Goal: Task Accomplishment & Management: Manage account settings

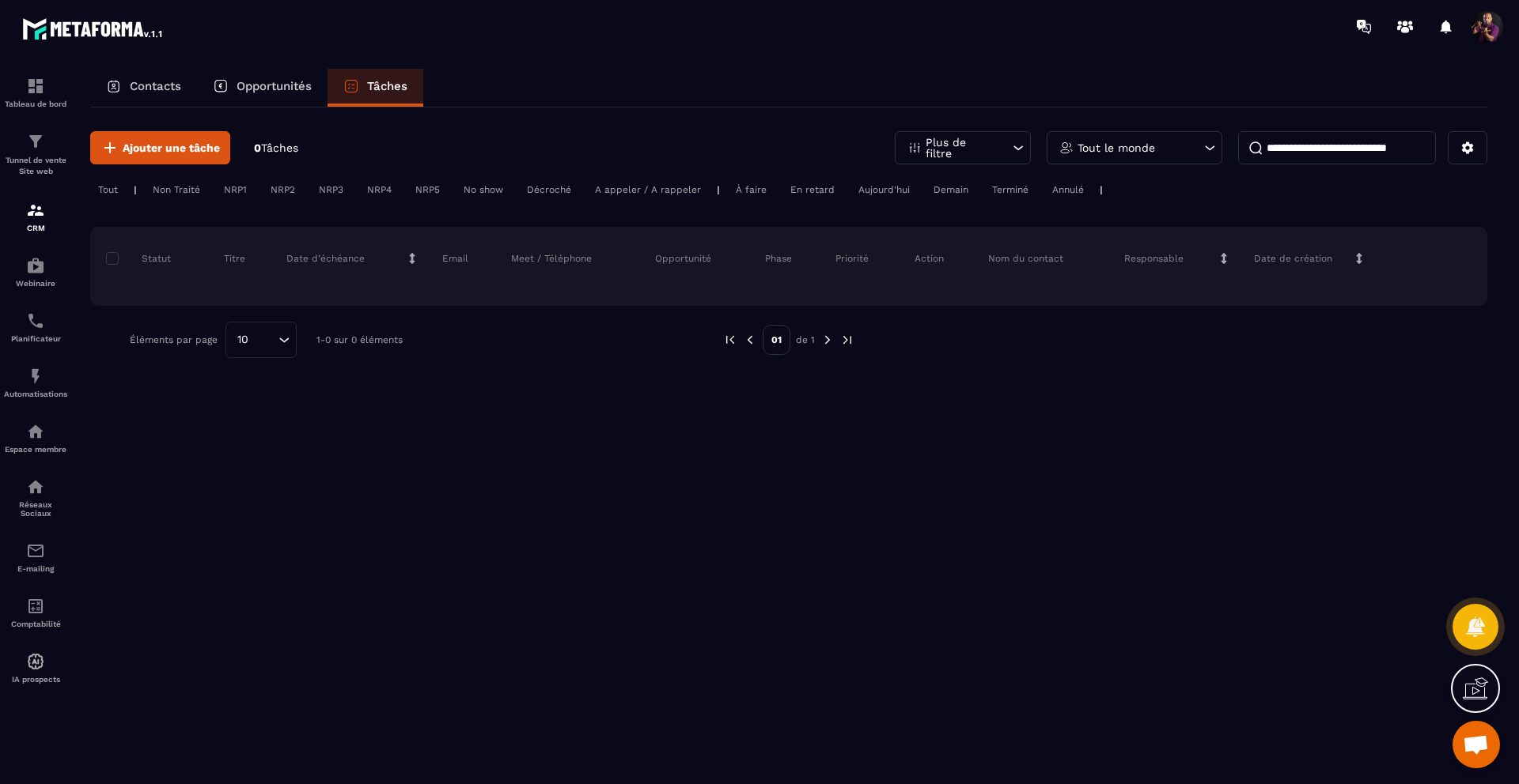
click at [275, 80] on p "Opportunités" at bounding box center [273, 86] width 75 height 14
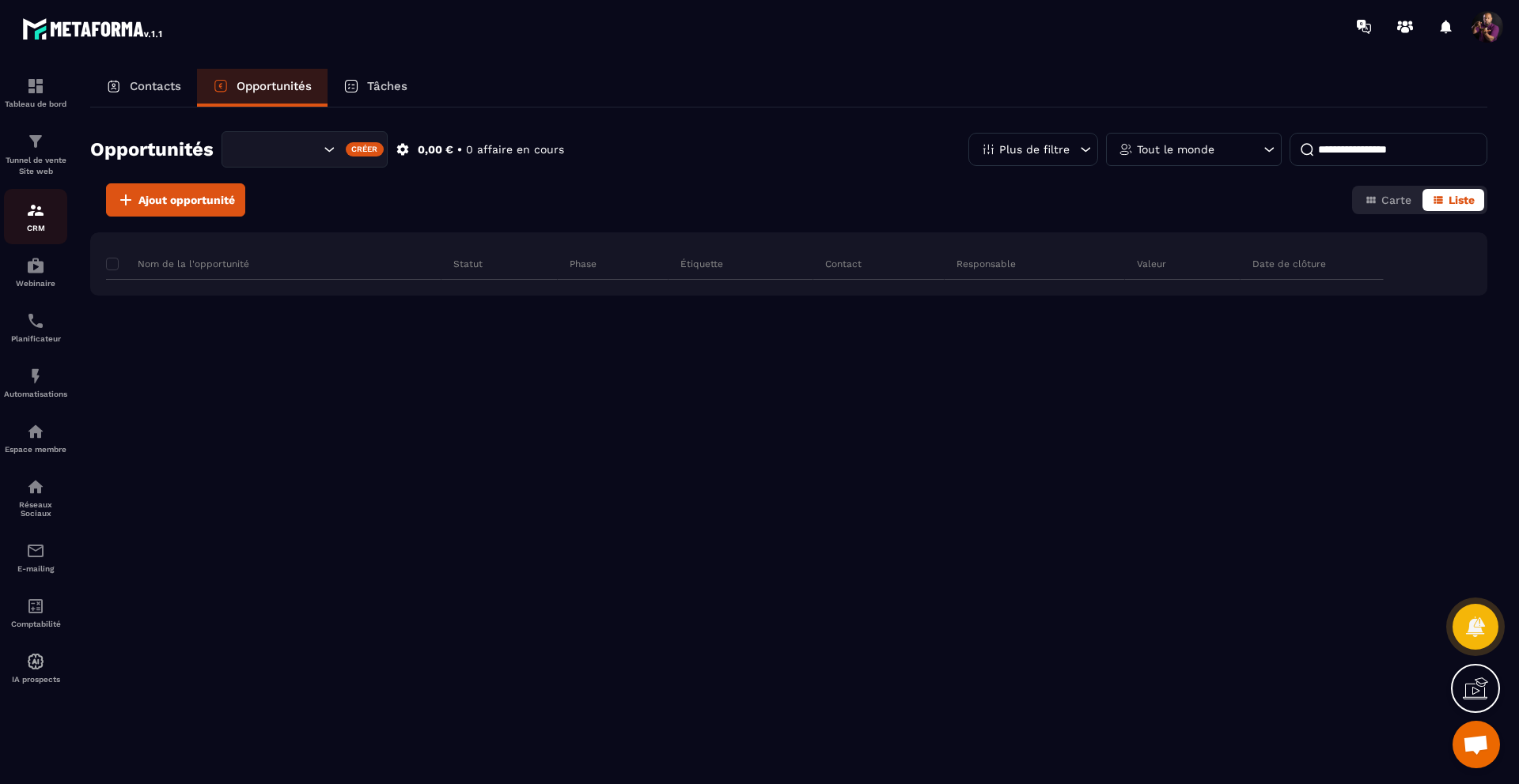
click at [29, 200] on link "CRM" at bounding box center [36, 217] width 63 height 55
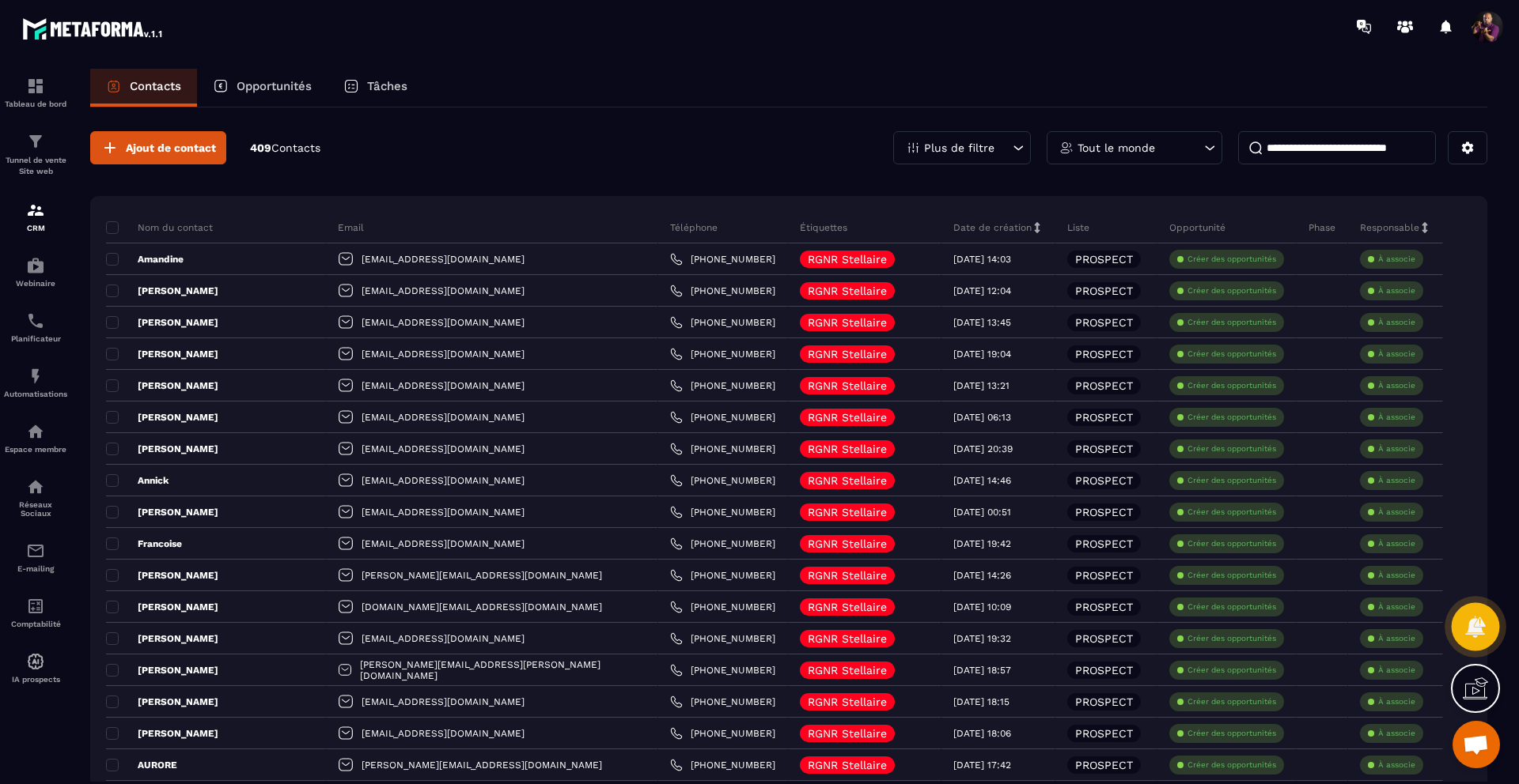
click at [1475, 618] on icon at bounding box center [1475, 626] width 20 height 21
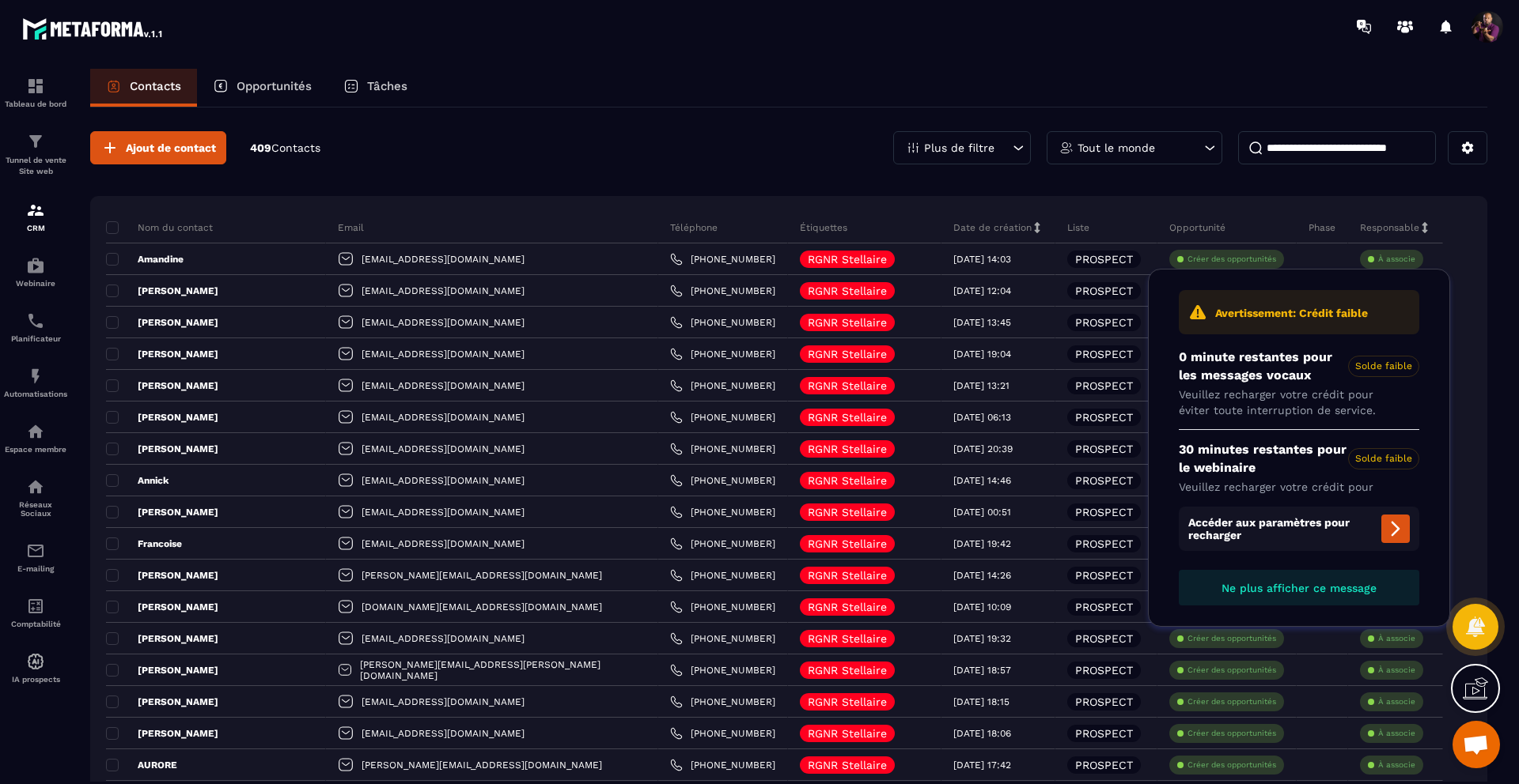
click at [1483, 684] on icon at bounding box center [1475, 688] width 25 height 25
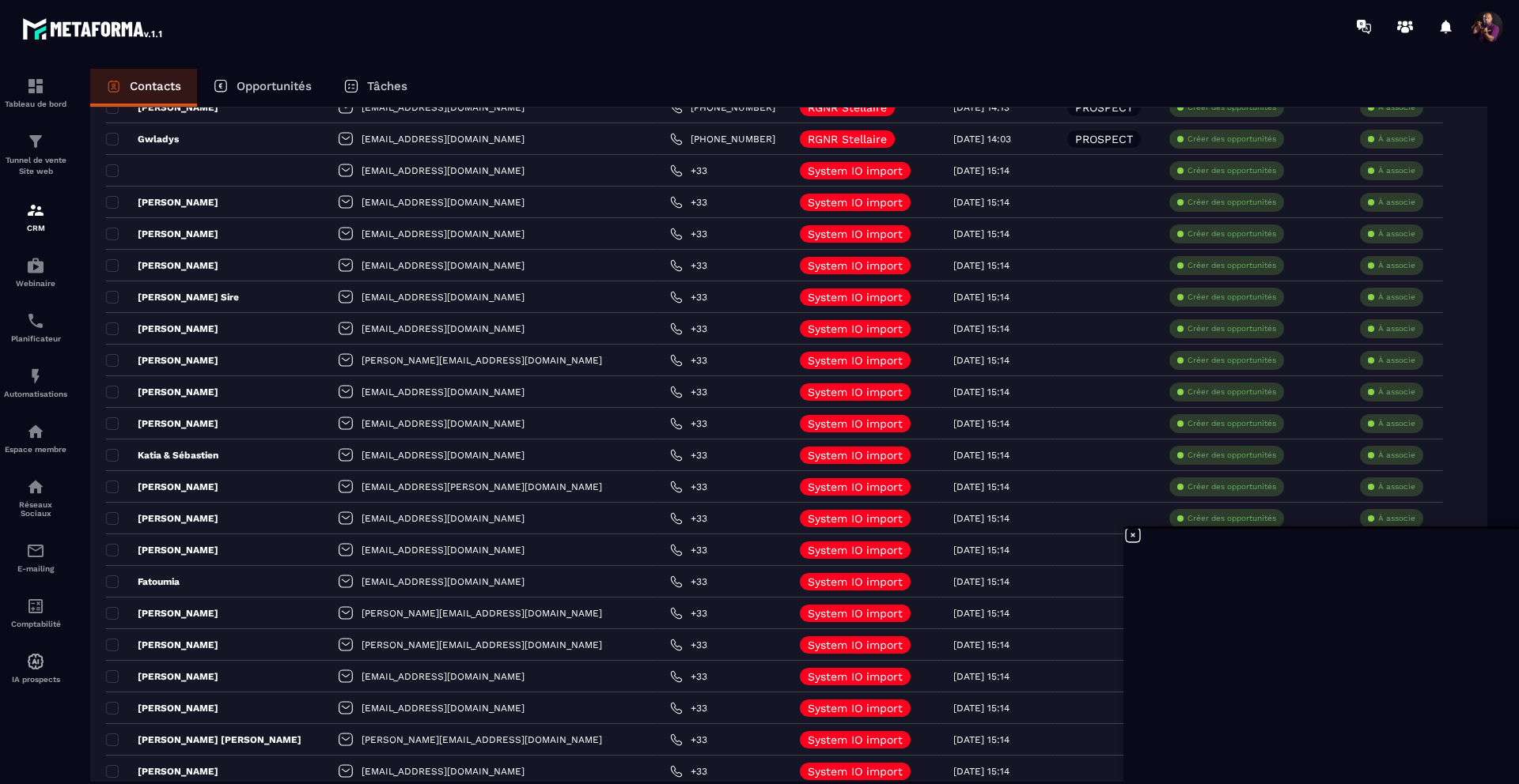
scroll to position [2384, 0]
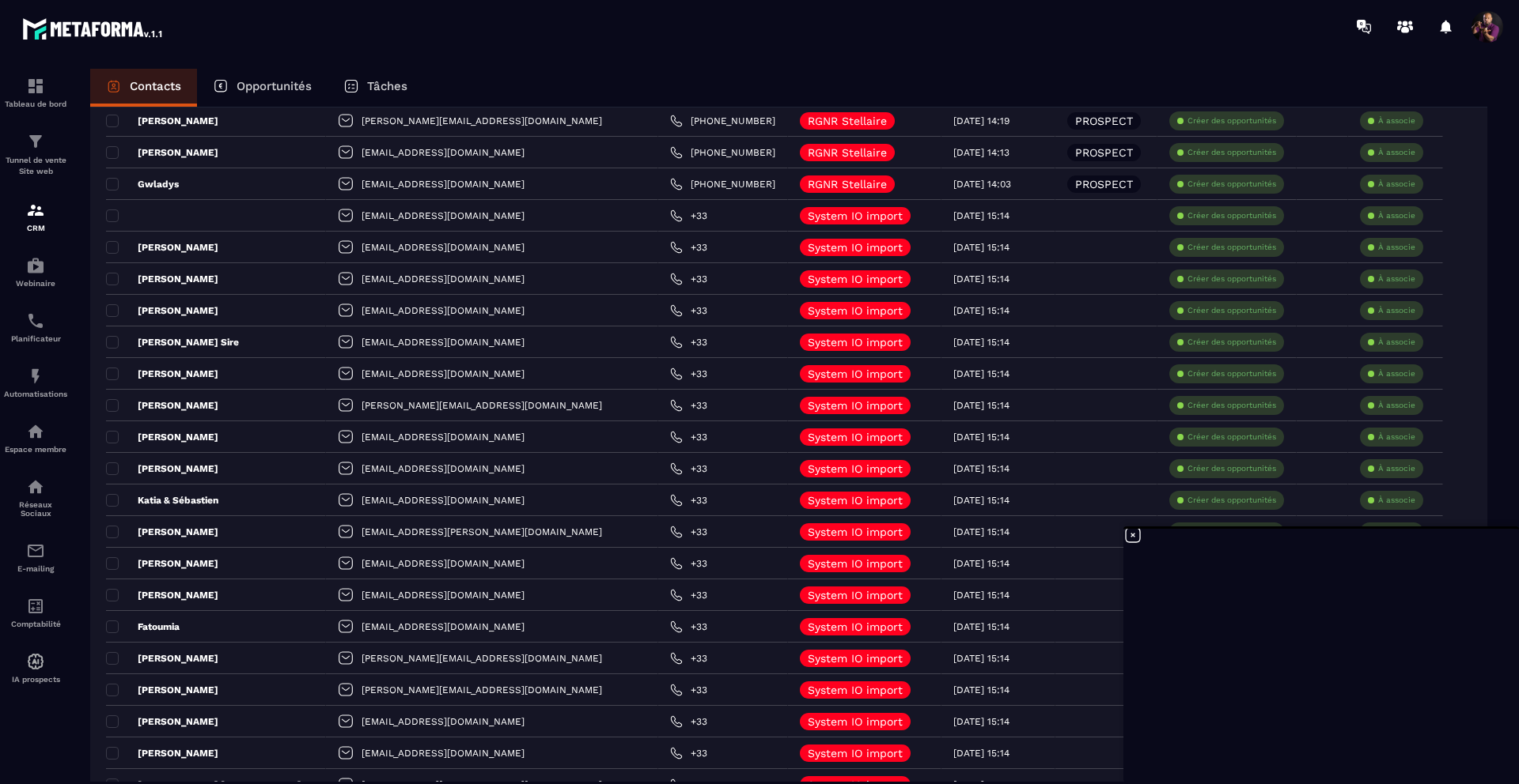
click at [1132, 532] on icon at bounding box center [1132, 535] width 19 height 19
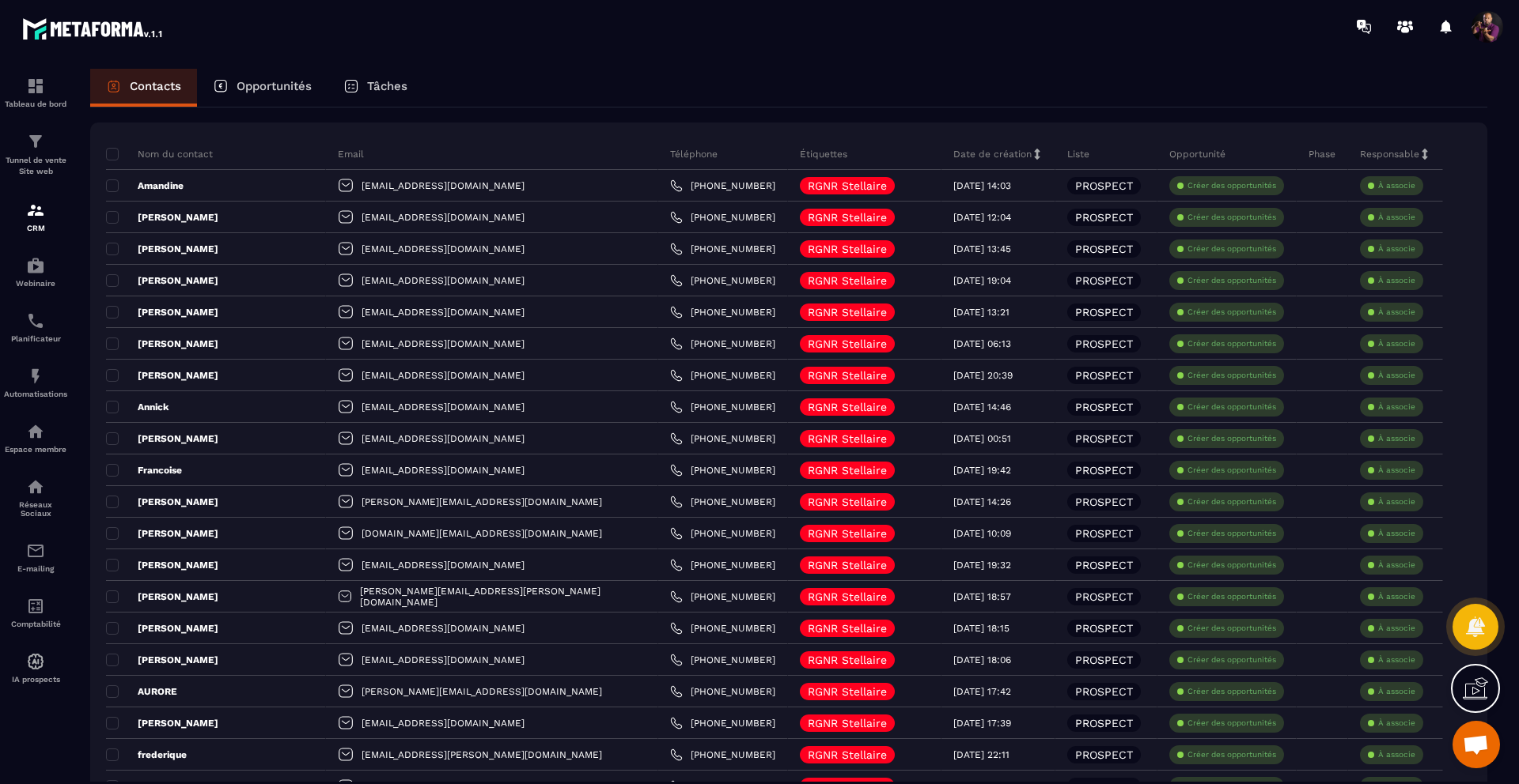
scroll to position [0, 0]
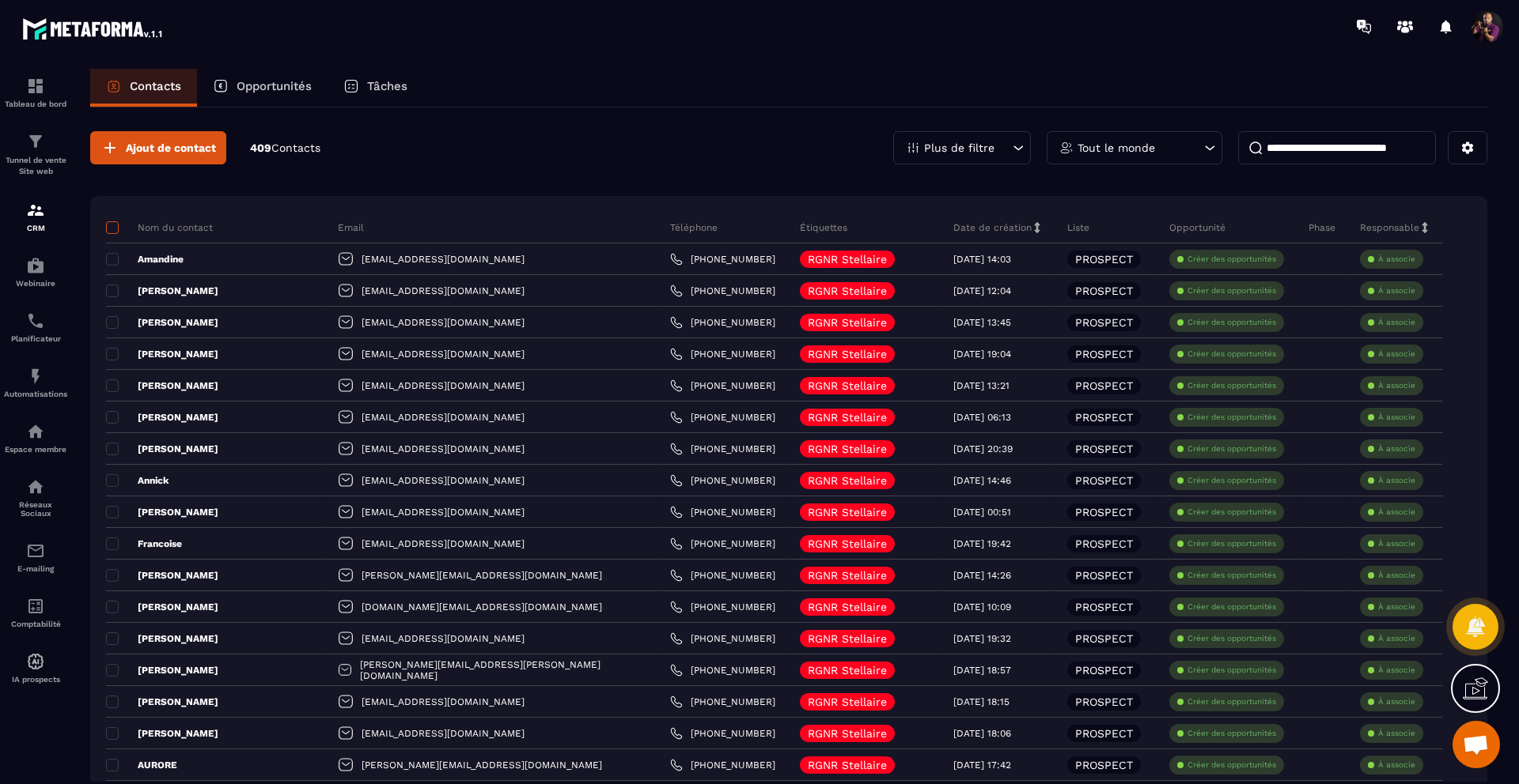
click at [109, 227] on span at bounding box center [113, 227] width 13 height 13
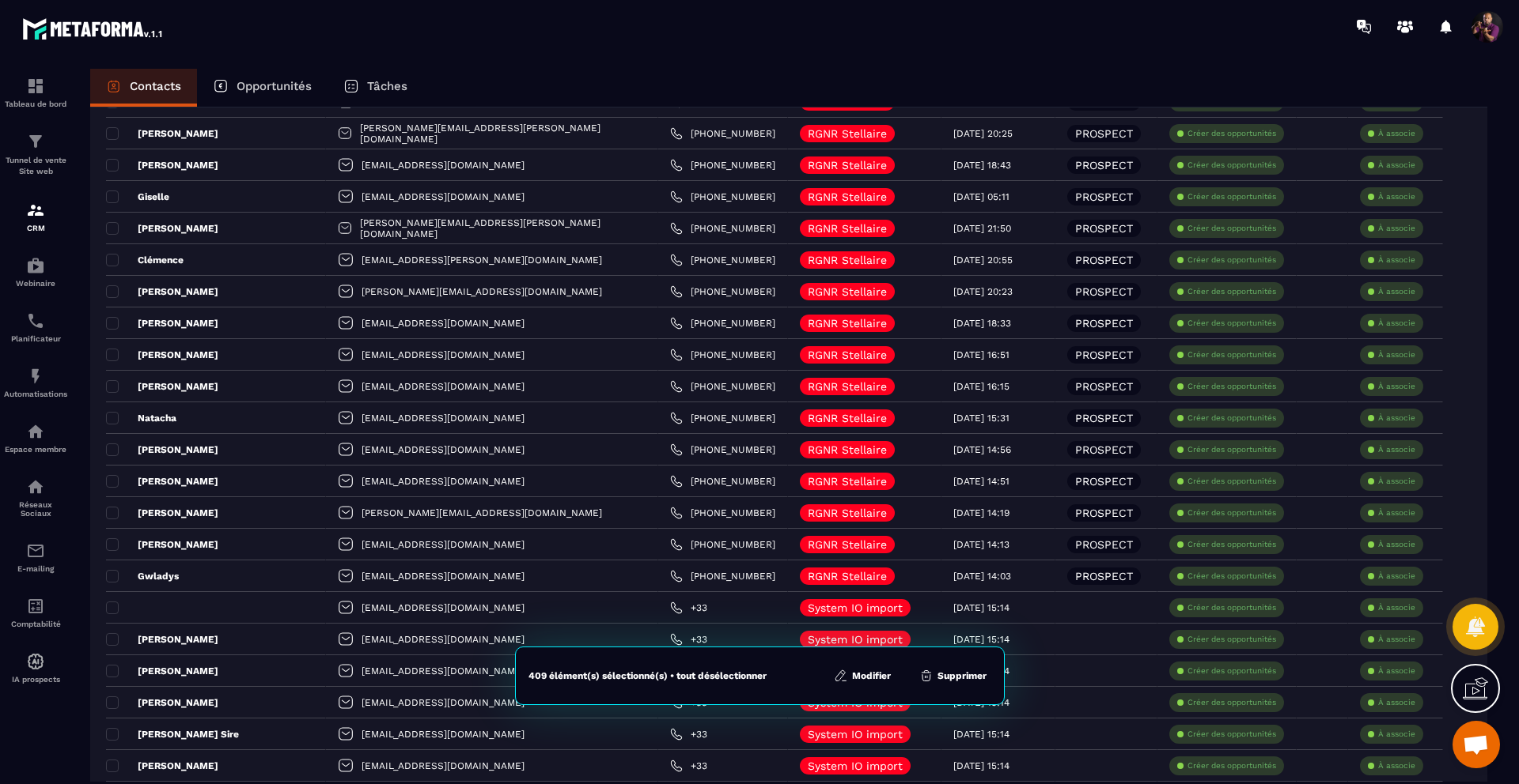
scroll to position [2056, 0]
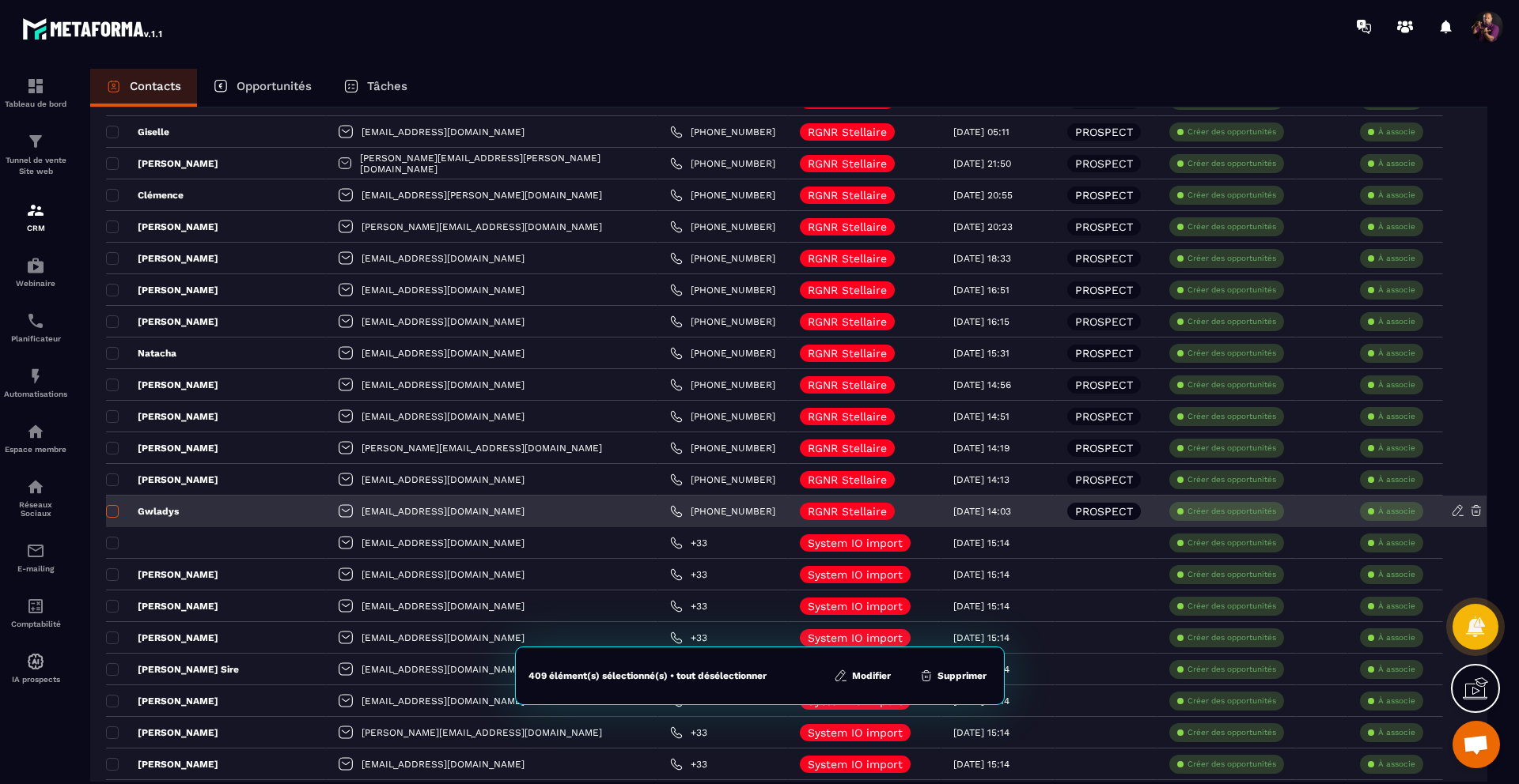
click at [112, 514] on span at bounding box center [113, 512] width 13 height 13
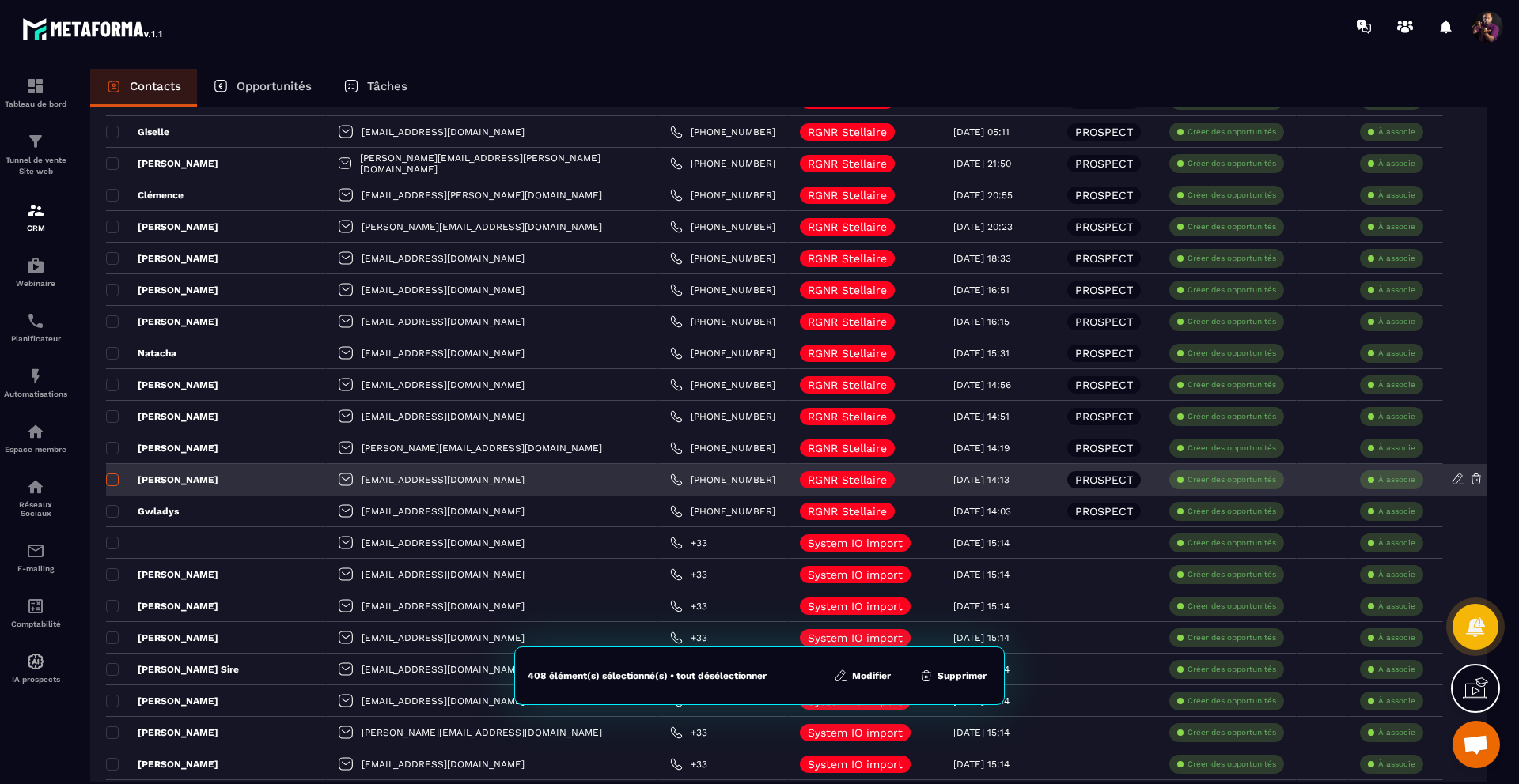
click at [116, 481] on span at bounding box center [113, 480] width 13 height 13
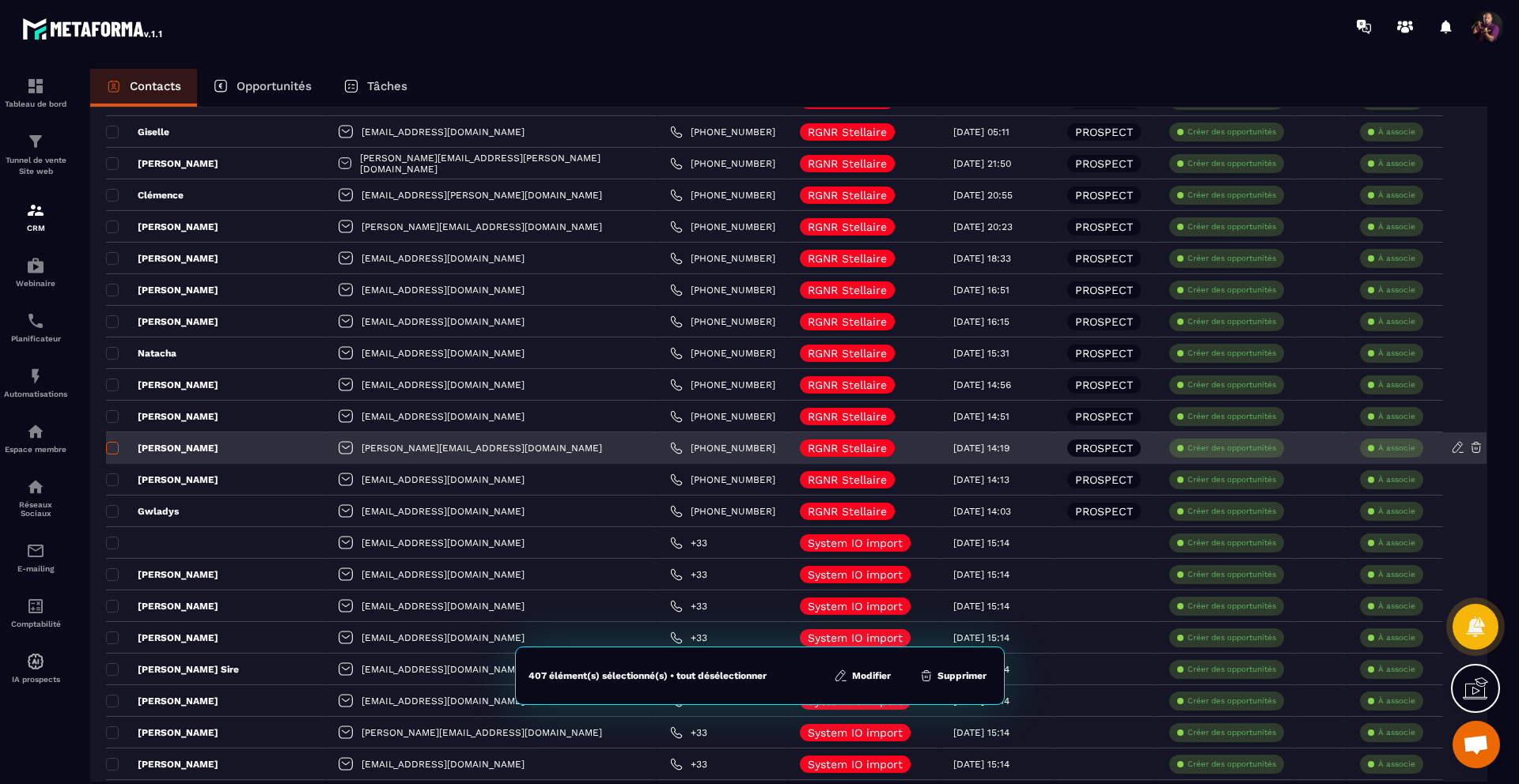
click at [108, 447] on span at bounding box center [113, 448] width 13 height 13
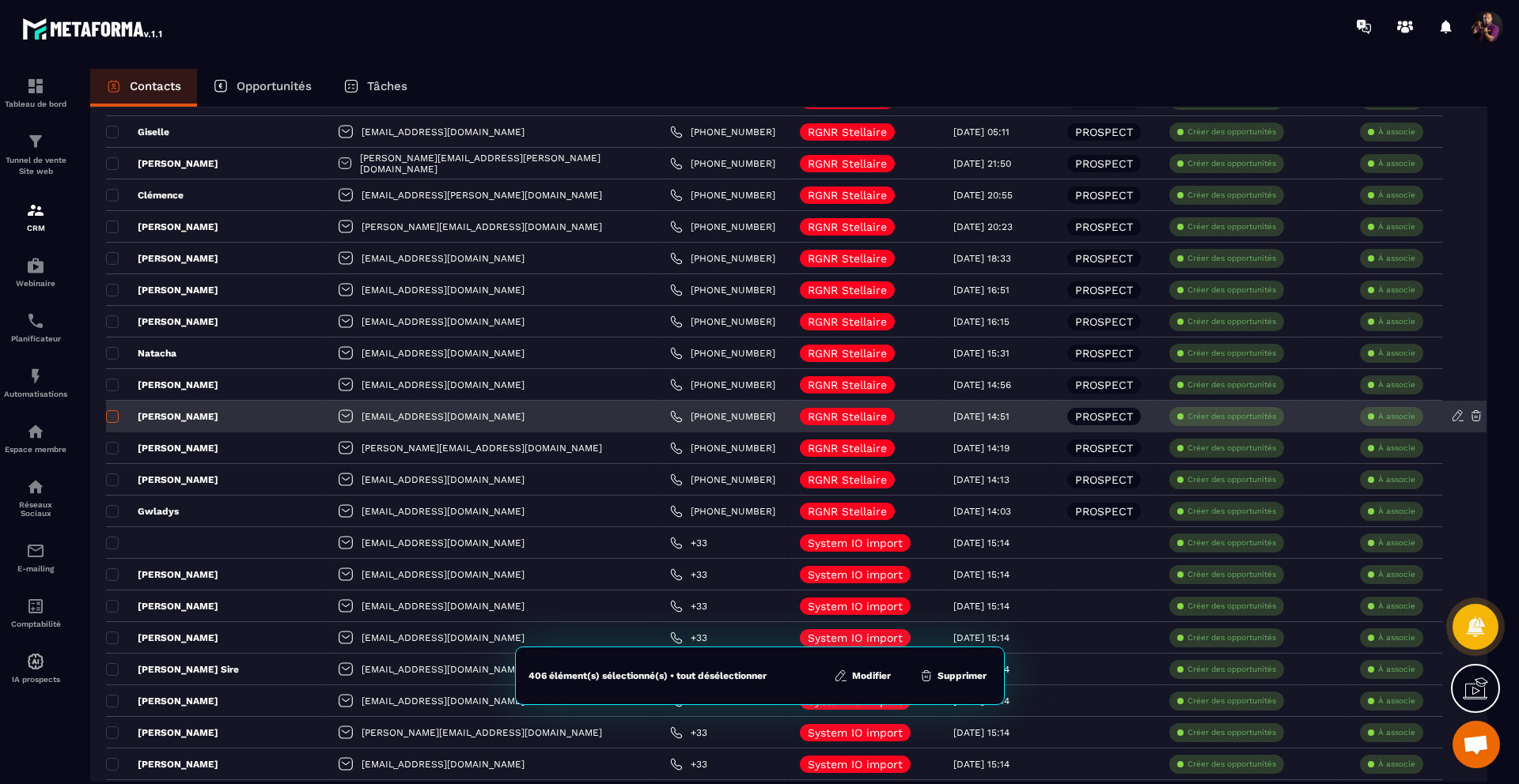
click at [110, 422] on span at bounding box center [113, 417] width 13 height 13
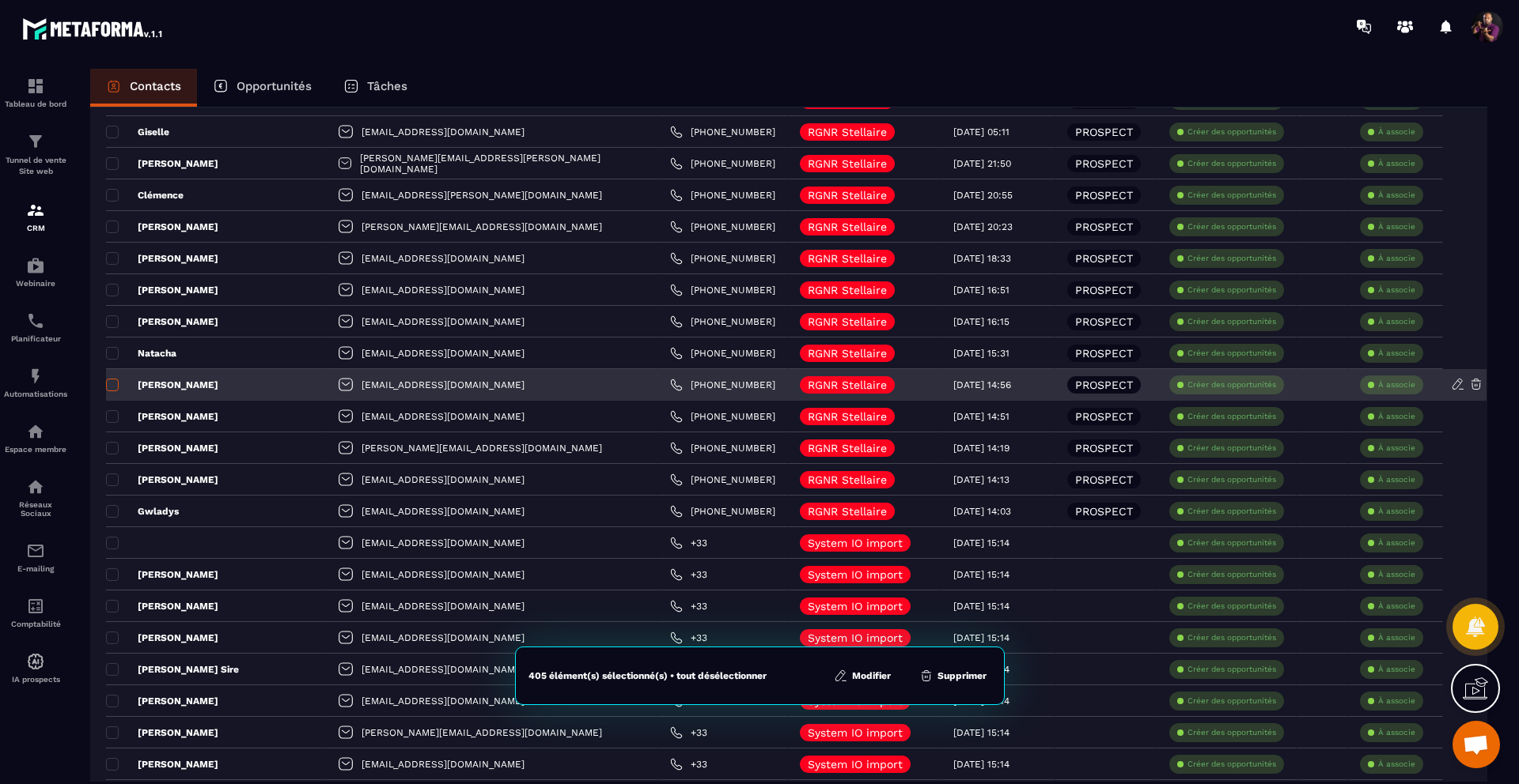
click at [108, 386] on span at bounding box center [113, 385] width 13 height 13
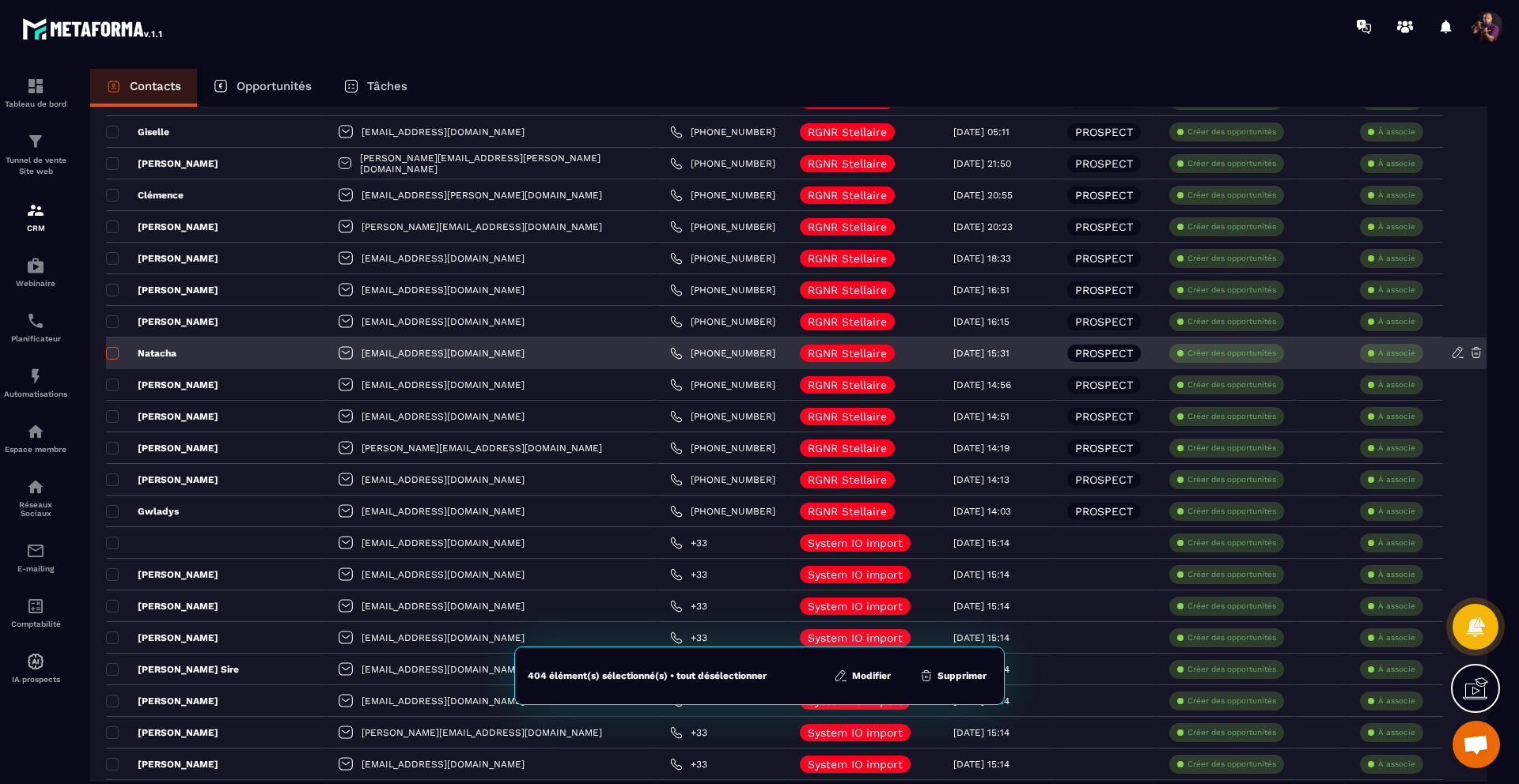
click at [113, 355] on span at bounding box center [113, 353] width 13 height 13
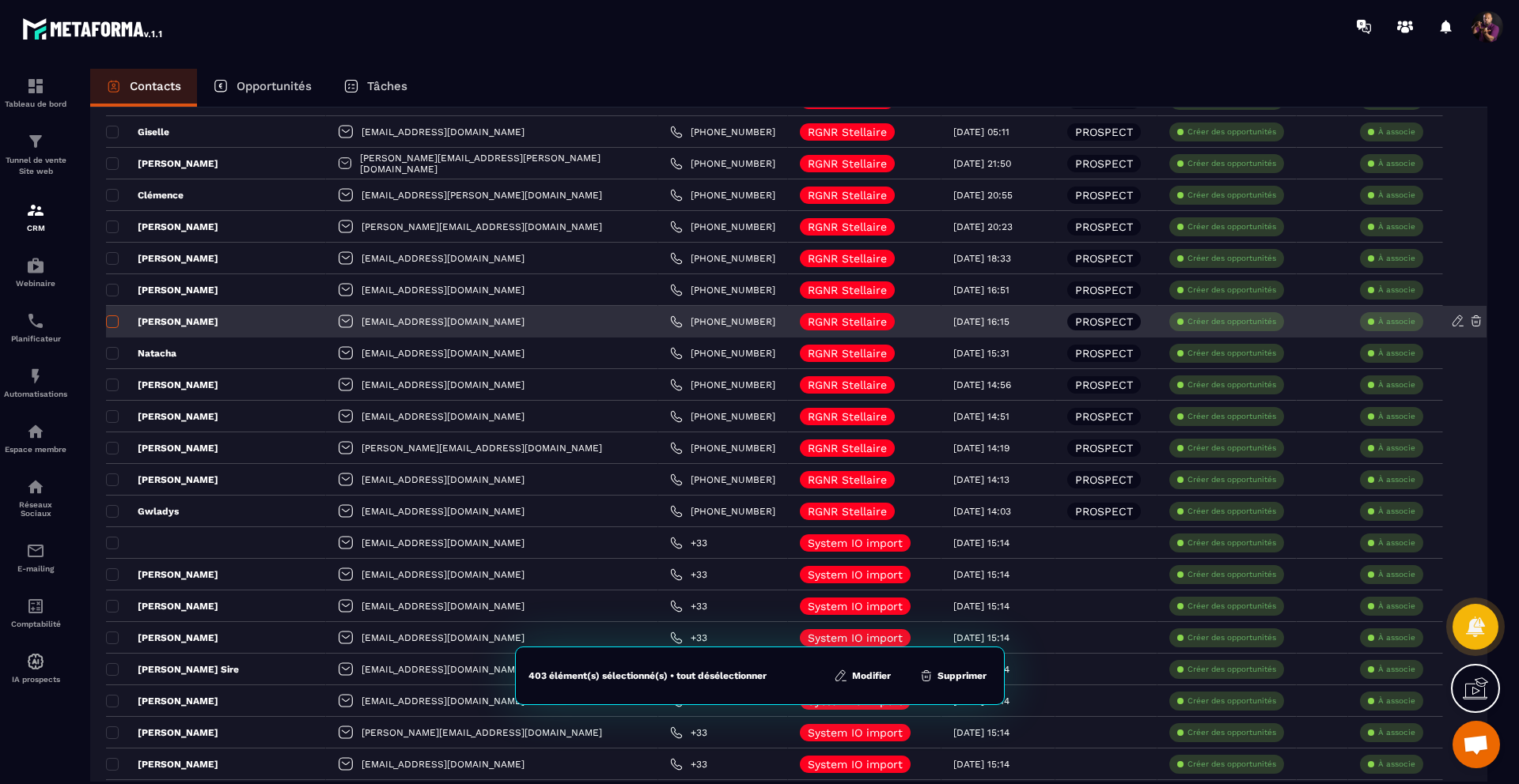
click at [113, 318] on span at bounding box center [113, 322] width 13 height 13
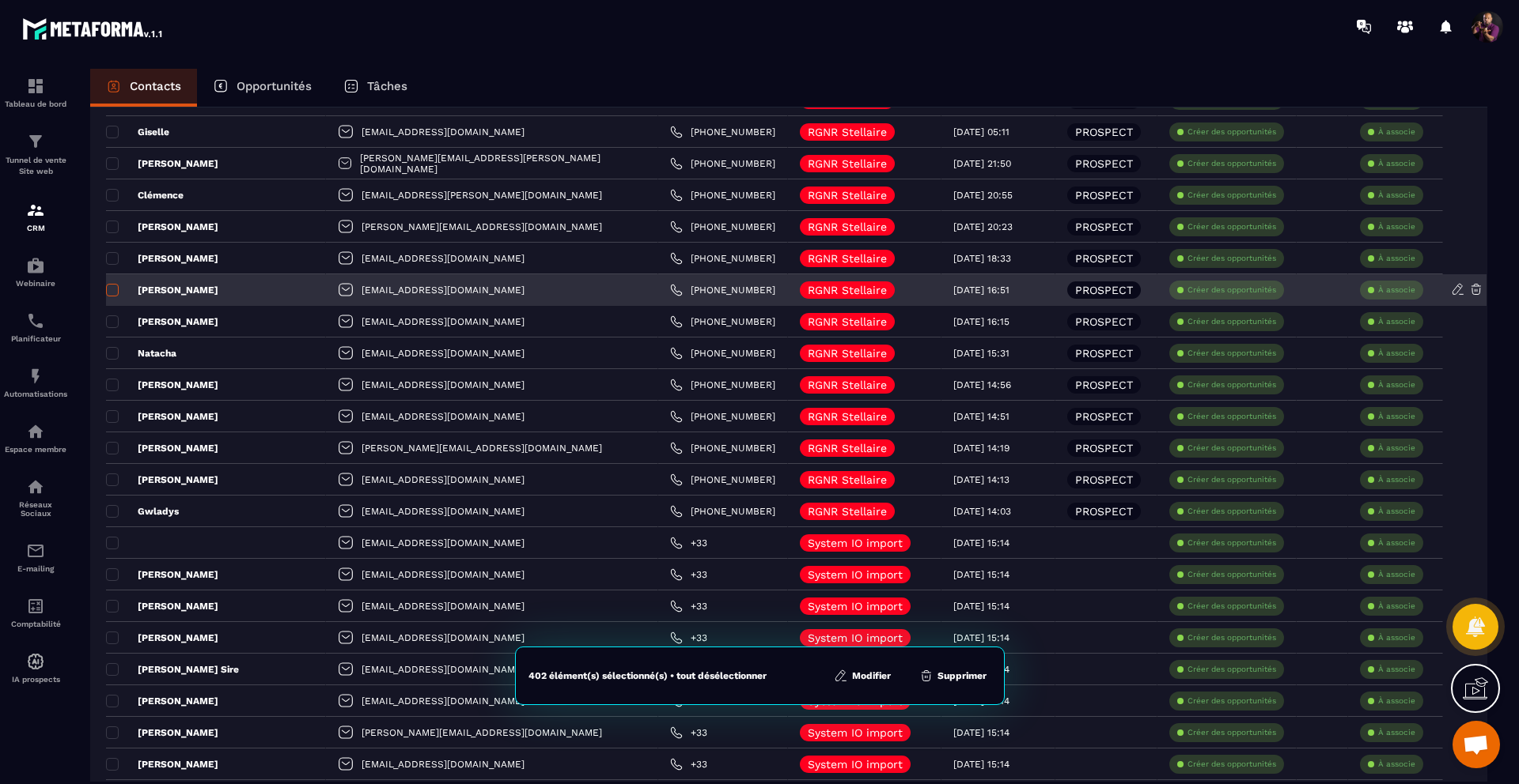
click at [113, 292] on span at bounding box center [113, 290] width 13 height 13
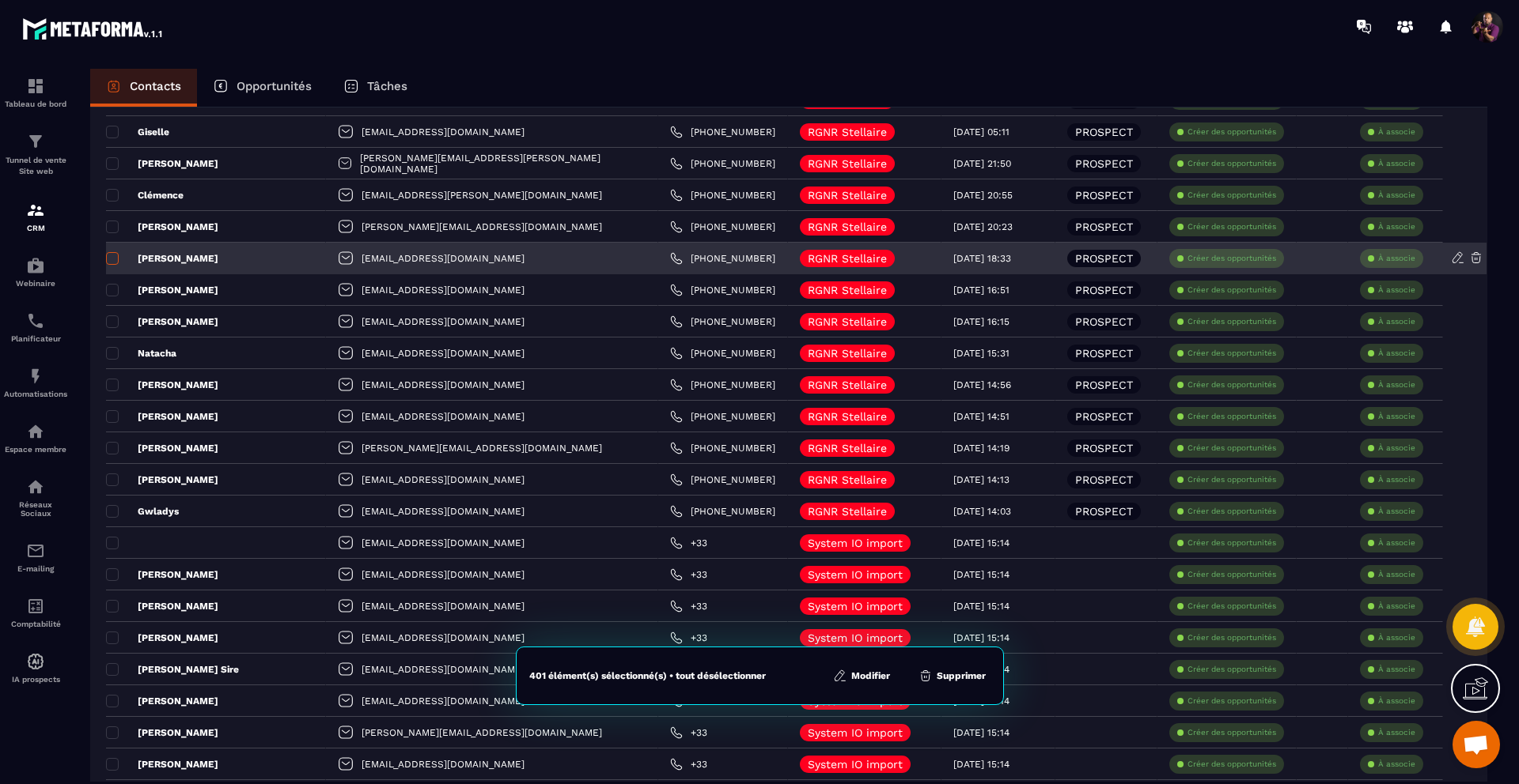
click at [109, 259] on span at bounding box center [113, 258] width 13 height 13
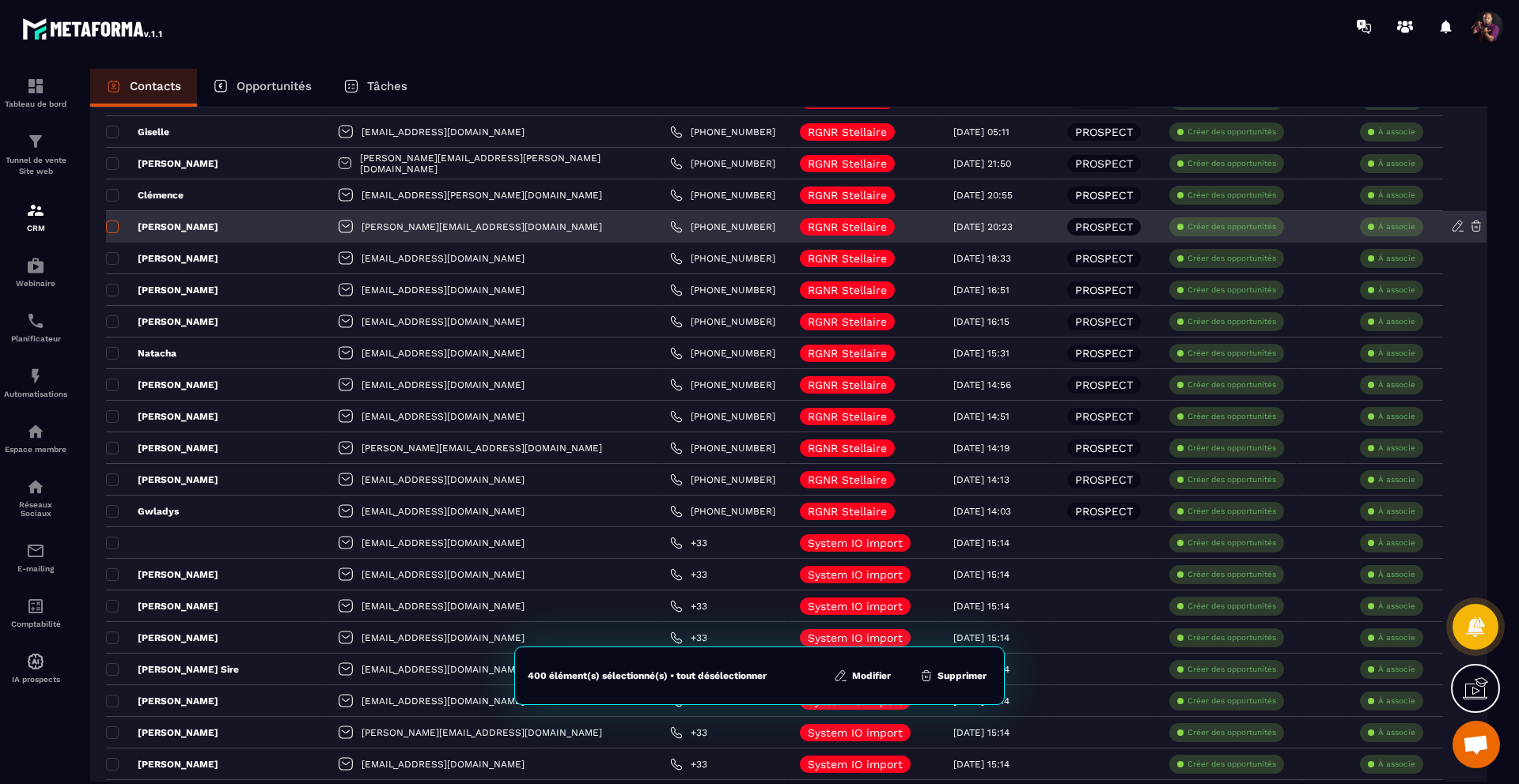
click at [106, 223] on span at bounding box center [113, 227] width 13 height 13
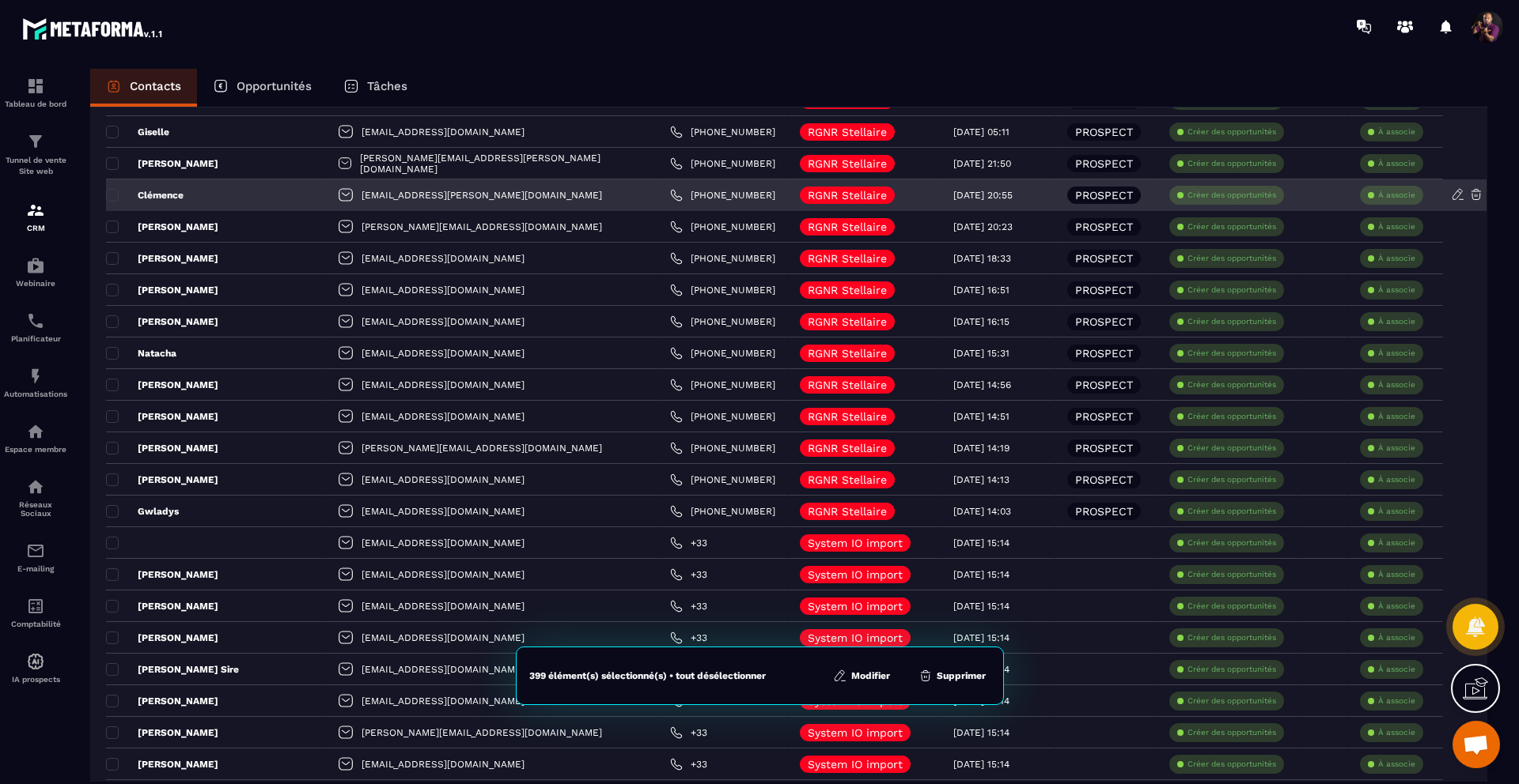
click at [110, 189] on p "Clémence" at bounding box center [145, 196] width 78 height 13
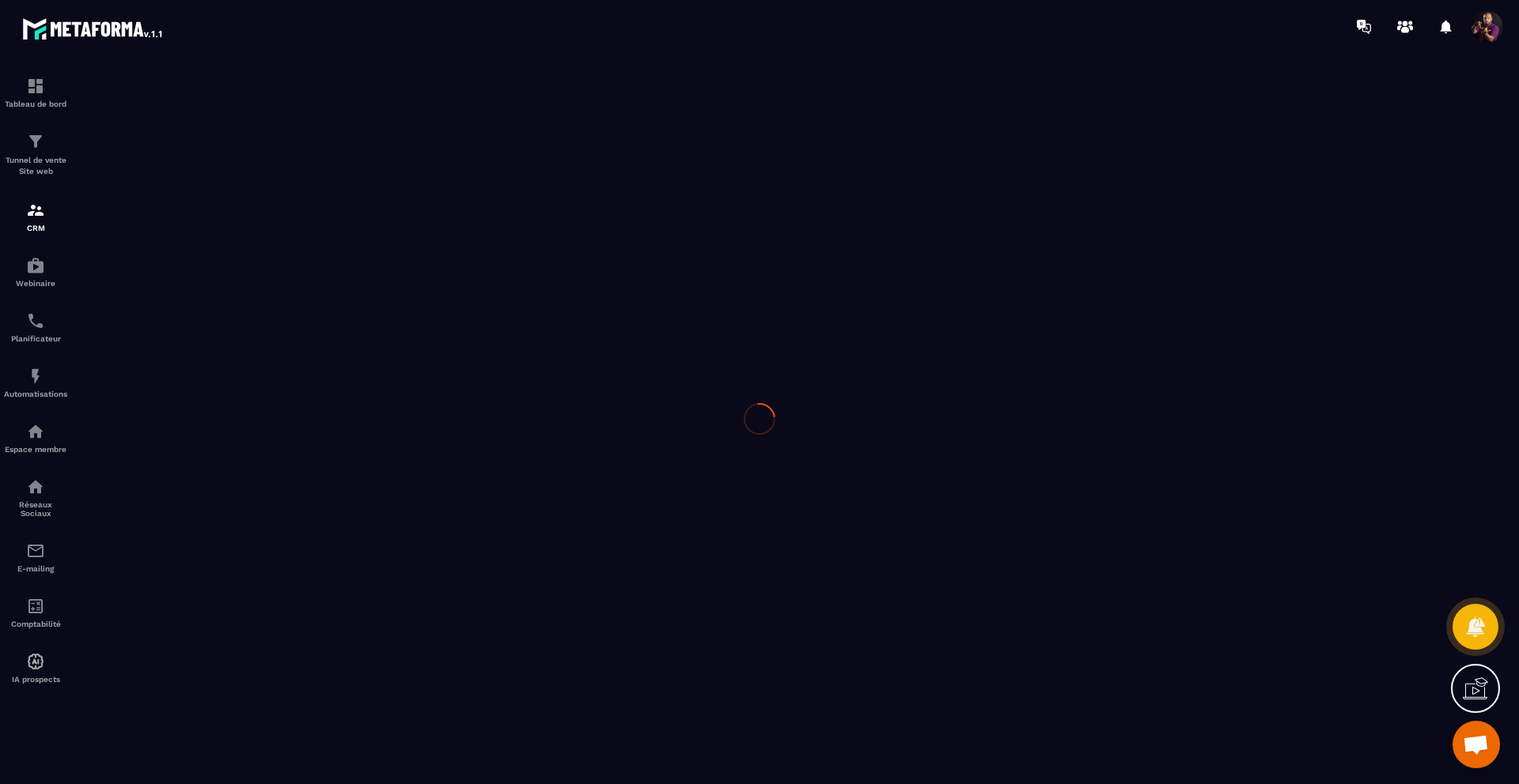
click at [111, 159] on div at bounding box center [759, 418] width 1519 height 731
